Goal: Task Accomplishment & Management: Manage account settings

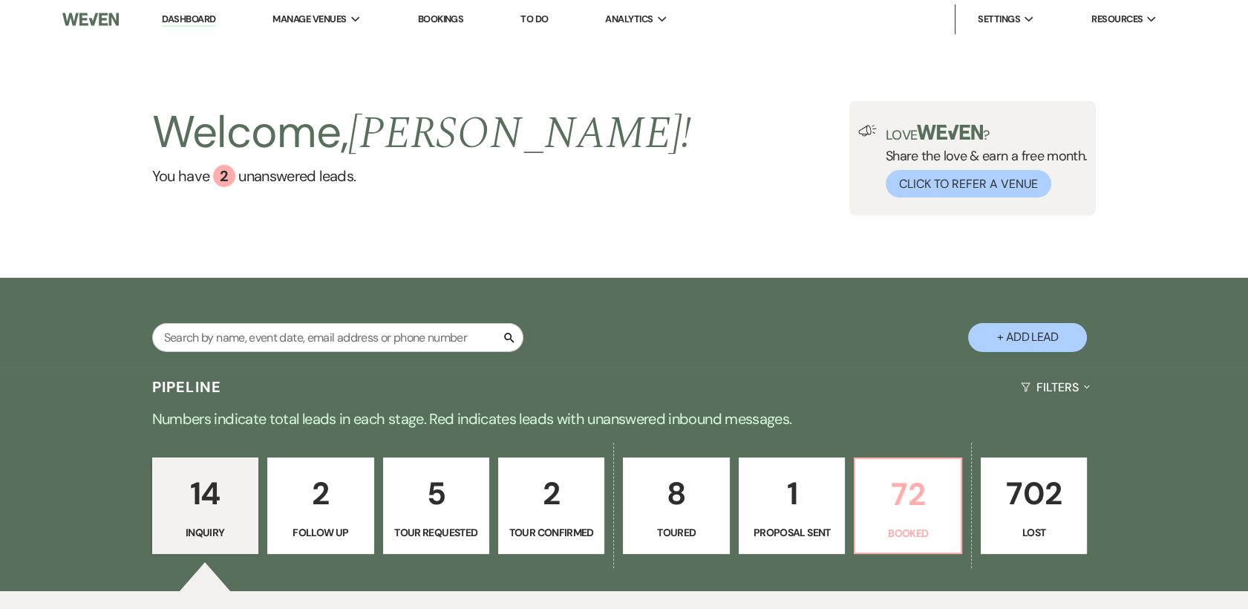
click at [933, 496] on p "72" at bounding box center [907, 494] width 87 height 50
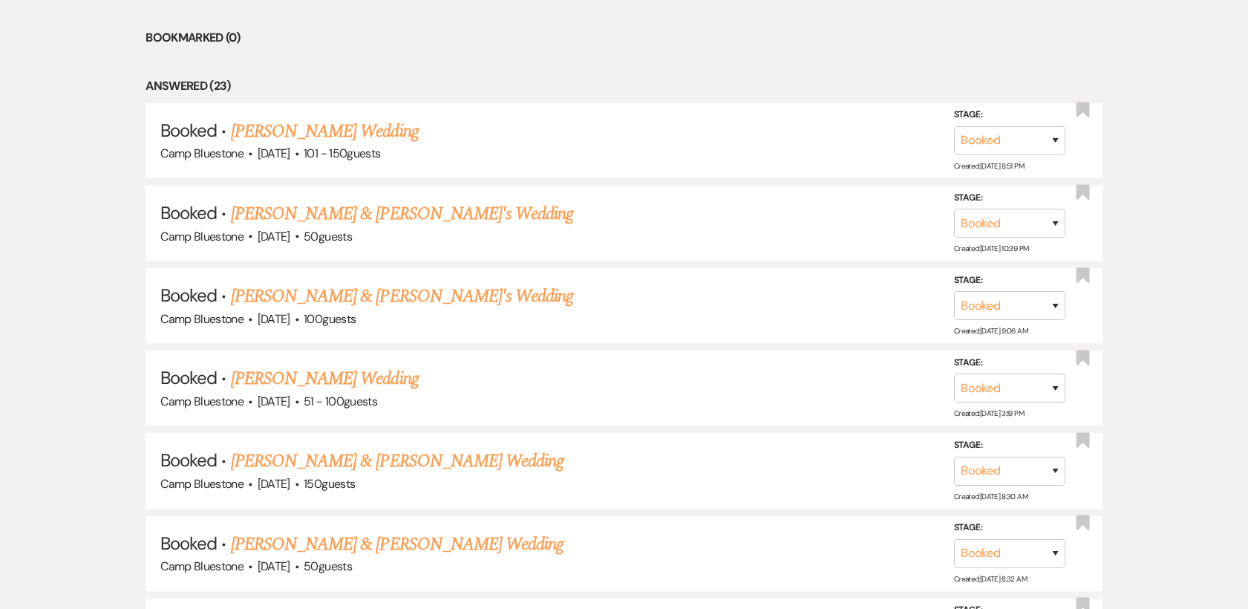
scroll to position [861, 0]
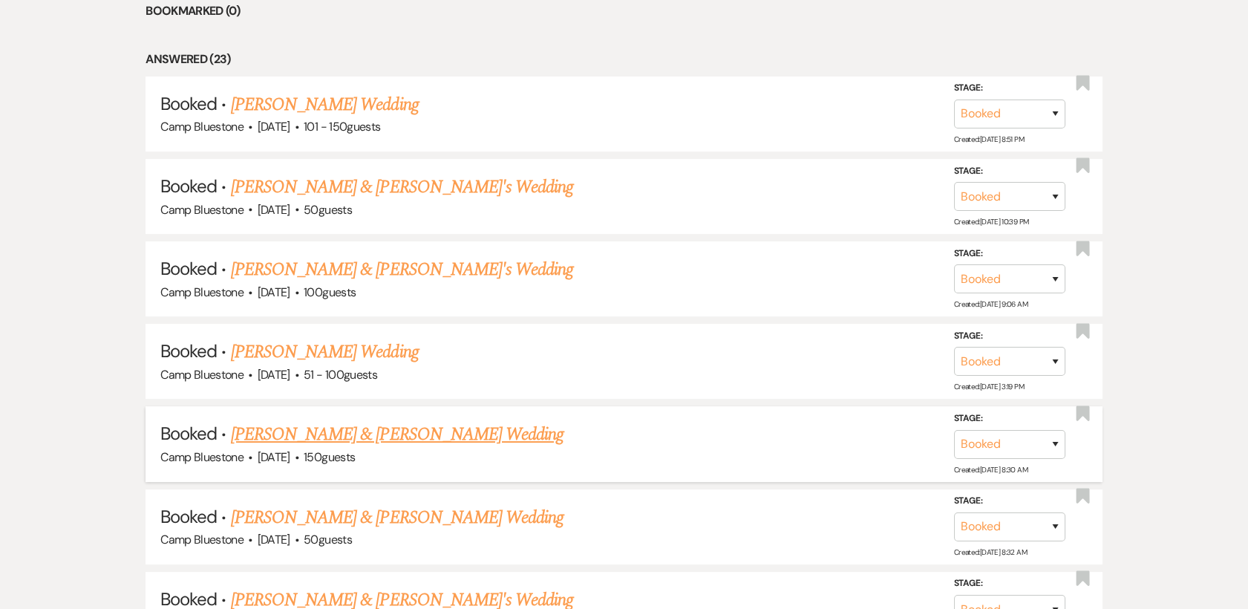
click at [283, 440] on link "[PERSON_NAME] & [PERSON_NAME] Wedding" at bounding box center [397, 434] width 333 height 27
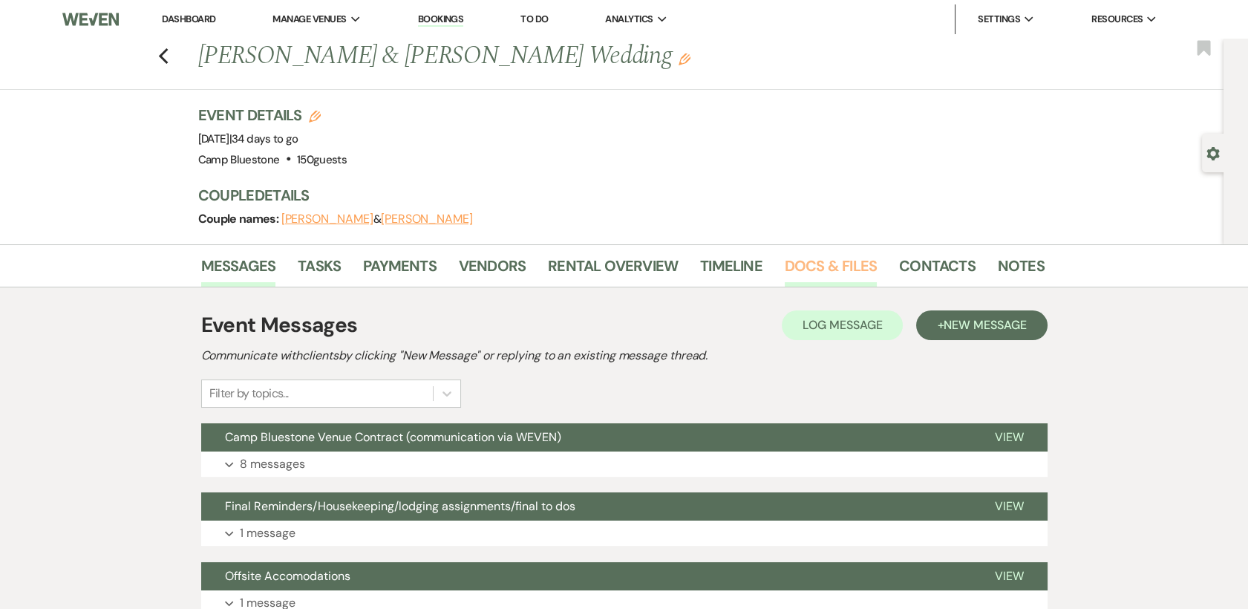
click at [806, 264] on link "Docs & Files" at bounding box center [831, 270] width 92 height 33
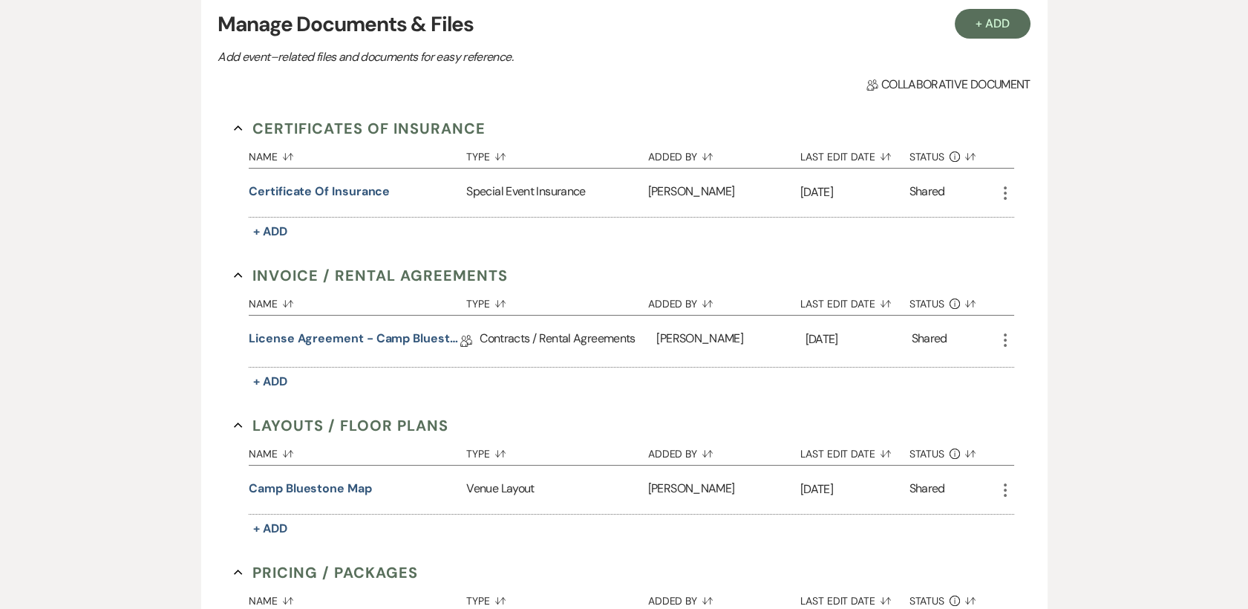
scroll to position [329, 0]
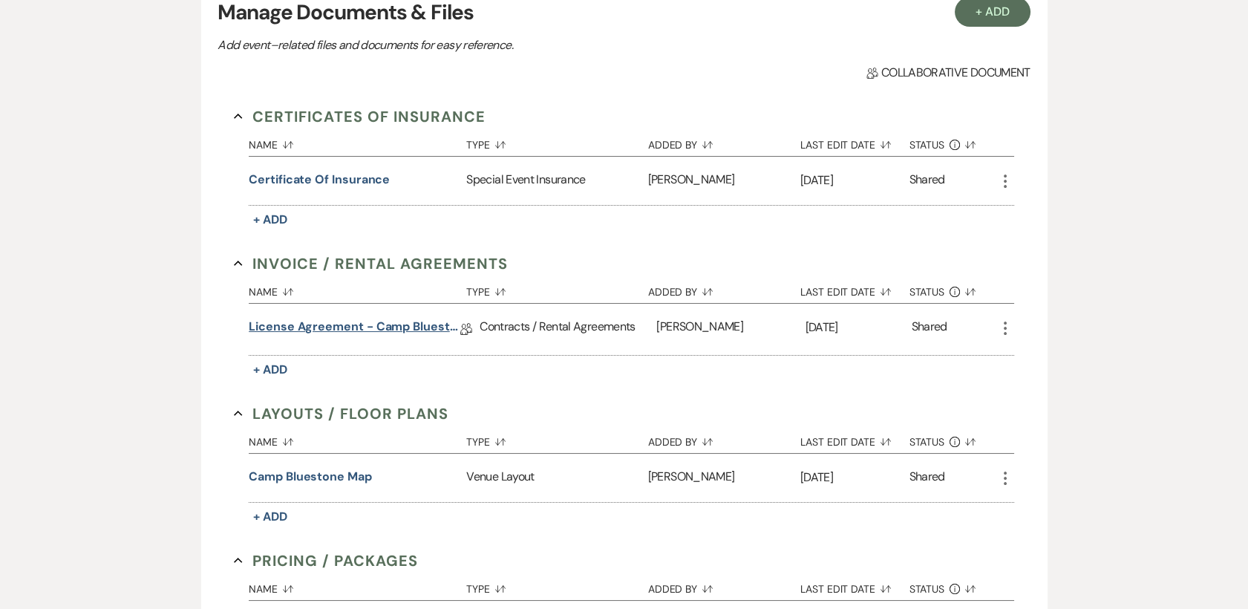
click at [344, 327] on link "License Agreement - Camp Bluestone" at bounding box center [355, 329] width 212 height 23
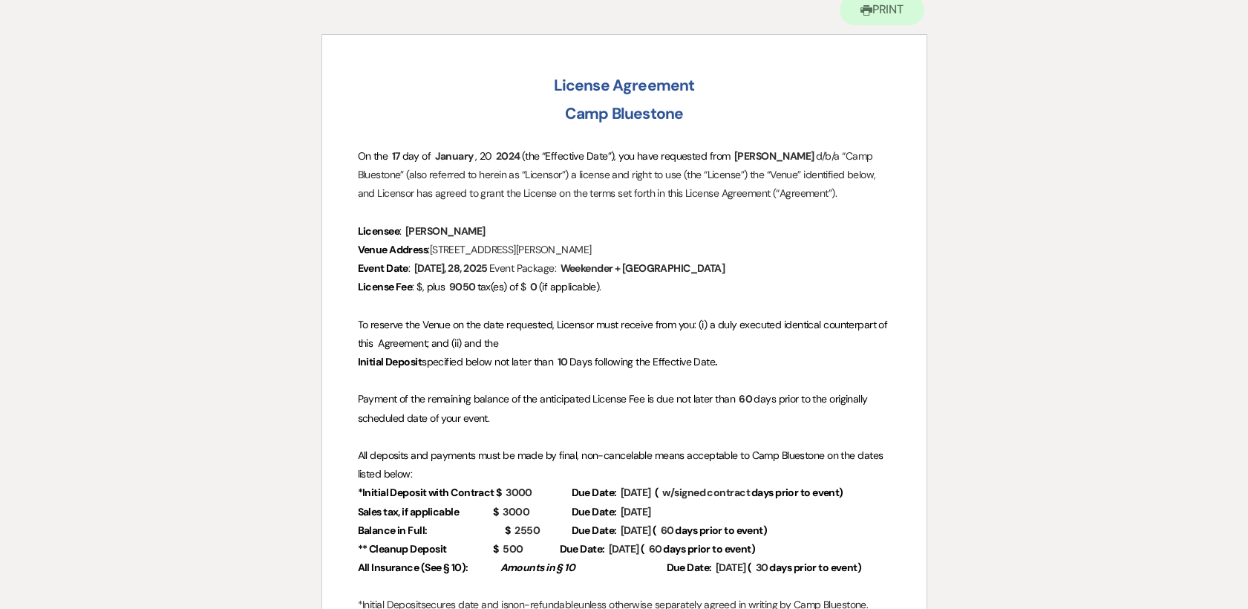
scroll to position [176, 0]
